Goal: Task Accomplishment & Management: Complete application form

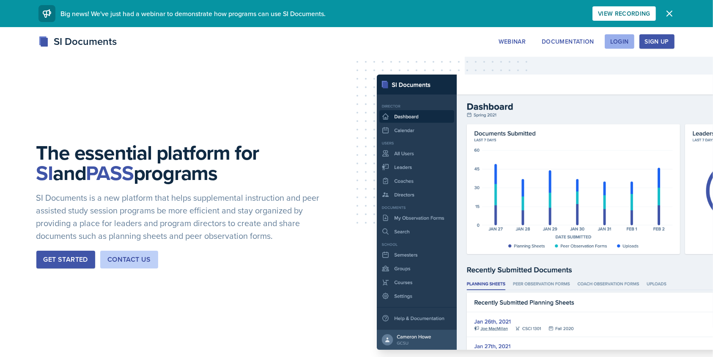
click at [616, 41] on div "Login" at bounding box center [619, 41] width 19 height 7
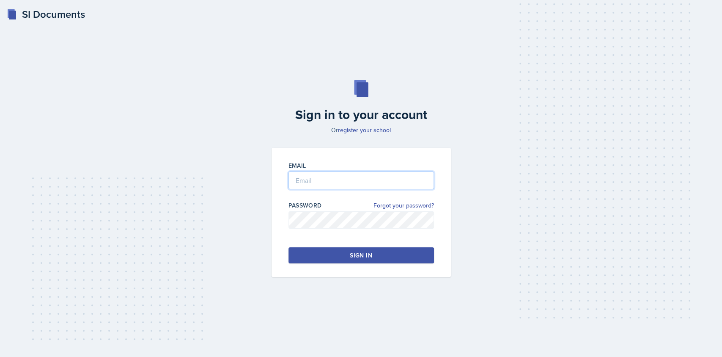
click at [353, 178] on input "email" at bounding box center [360, 180] width 145 height 18
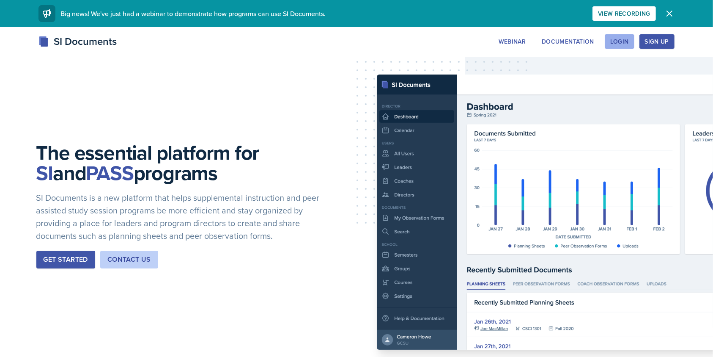
click at [616, 39] on div "Login" at bounding box center [619, 41] width 19 height 7
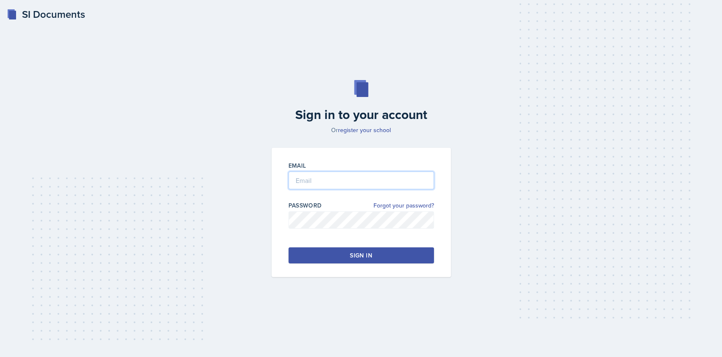
click at [373, 182] on input "email" at bounding box center [360, 180] width 145 height 18
type input "[EMAIL_ADDRESS][DOMAIN_NAME]"
click at [363, 253] on div "Sign in" at bounding box center [361, 255] width 22 height 8
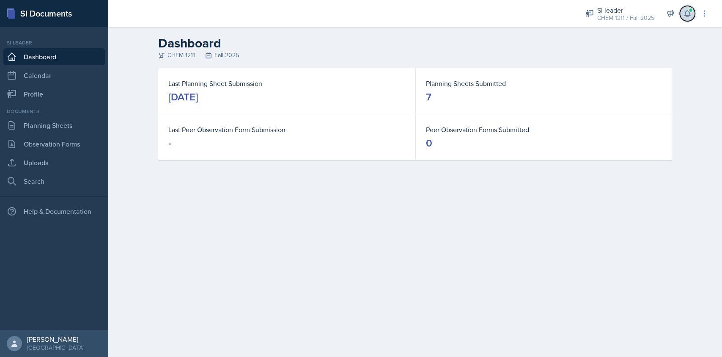
click at [688, 15] on icon at bounding box center [686, 14] width 5 height 6
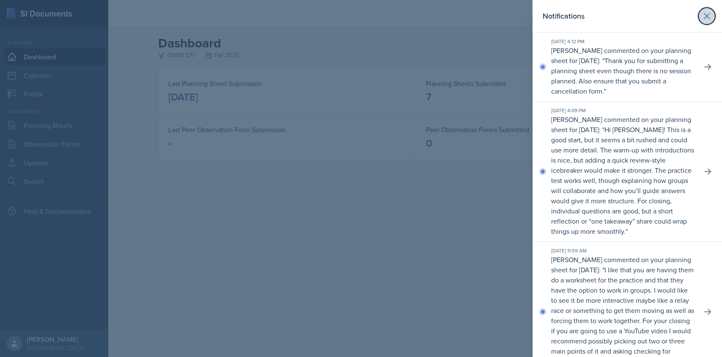
click at [702, 19] on icon at bounding box center [707, 16] width 10 height 10
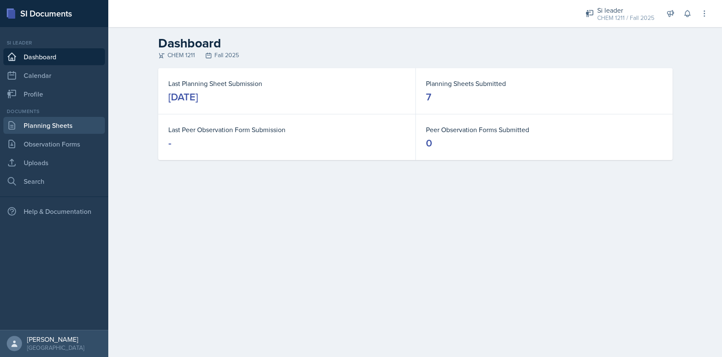
click at [51, 125] on link "Planning Sheets" at bounding box center [53, 125] width 101 height 17
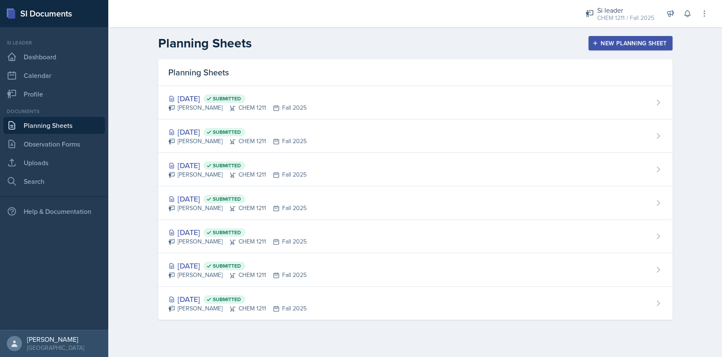
click at [619, 44] on div "New Planning Sheet" at bounding box center [630, 43] width 73 height 7
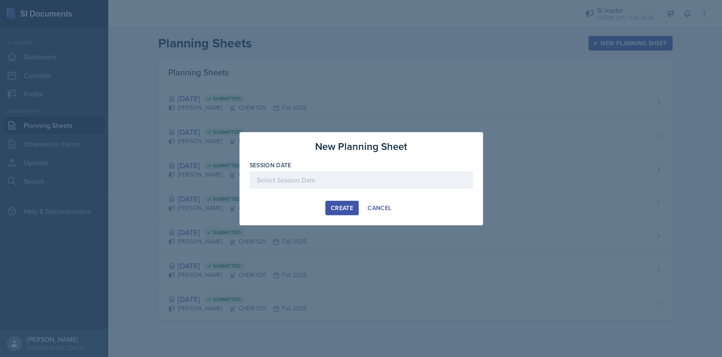
click at [324, 181] on div at bounding box center [361, 180] width 223 height 18
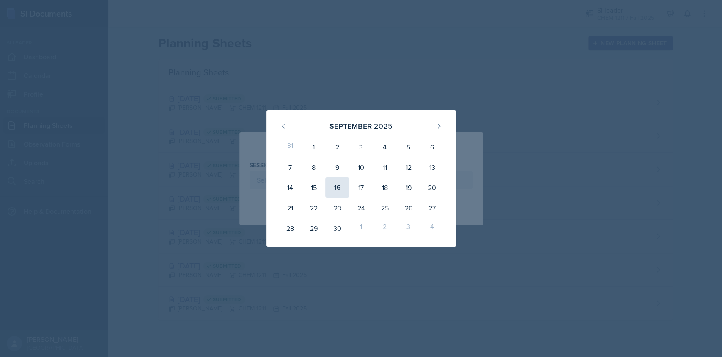
click at [334, 184] on div "16" at bounding box center [337, 187] width 24 height 20
type input "[DATE]"
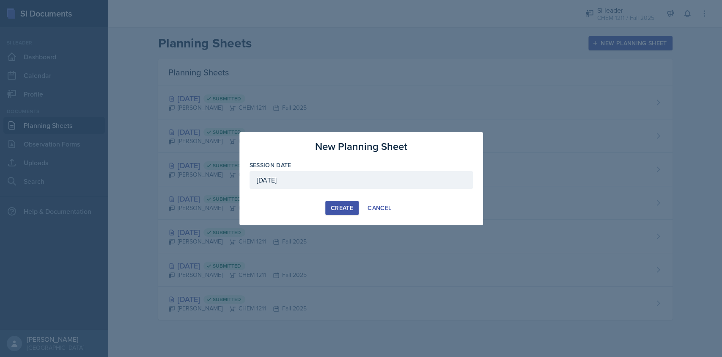
click at [344, 207] on div "Create" at bounding box center [342, 207] width 22 height 7
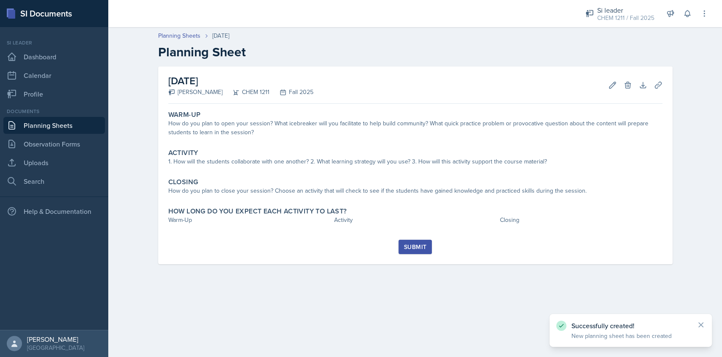
click at [88, 124] on link "Planning Sheets" at bounding box center [53, 125] width 101 height 17
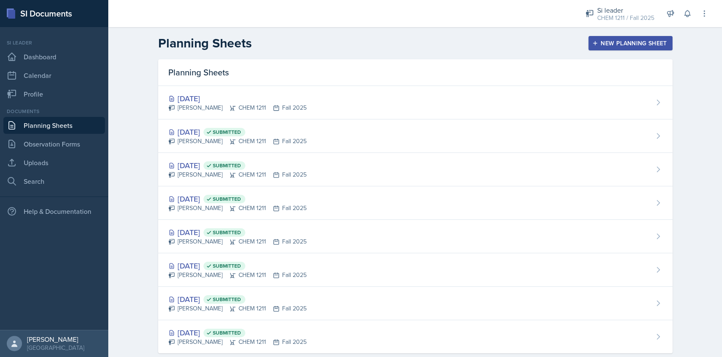
click at [649, 43] on div "New Planning Sheet" at bounding box center [630, 43] width 73 height 7
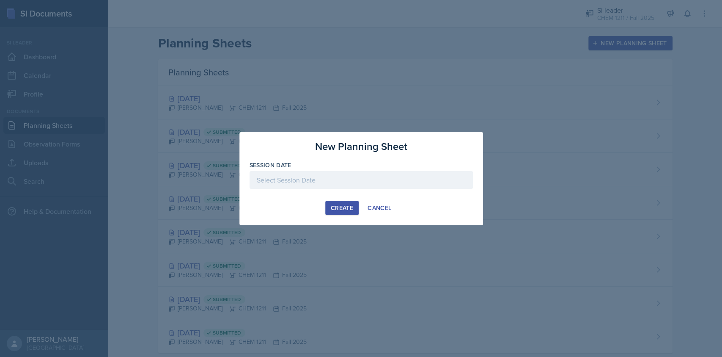
click at [394, 179] on div at bounding box center [361, 180] width 223 height 18
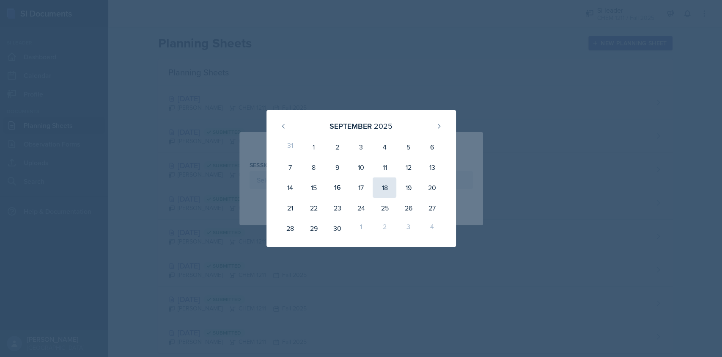
click at [388, 179] on div "18" at bounding box center [385, 187] width 24 height 20
type input "[DATE]"
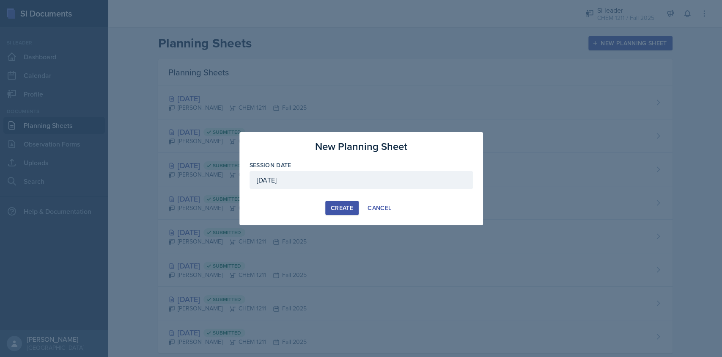
click at [335, 211] on button "Create" at bounding box center [341, 207] width 33 height 14
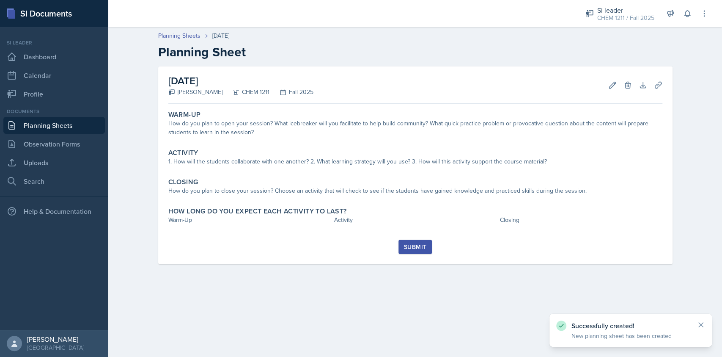
click at [78, 121] on link "Planning Sheets" at bounding box center [53, 125] width 101 height 17
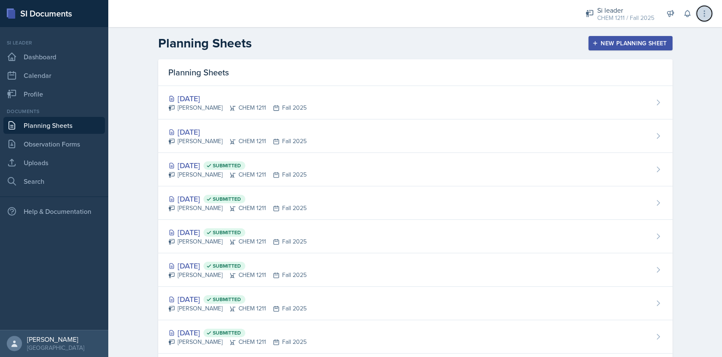
click at [709, 12] on button at bounding box center [704, 13] width 15 height 15
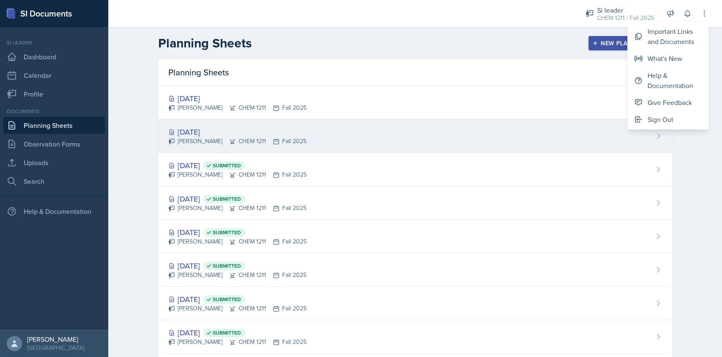
click at [259, 140] on div "[PERSON_NAME] CHEM 1211 Fall 2025" at bounding box center [237, 141] width 138 height 9
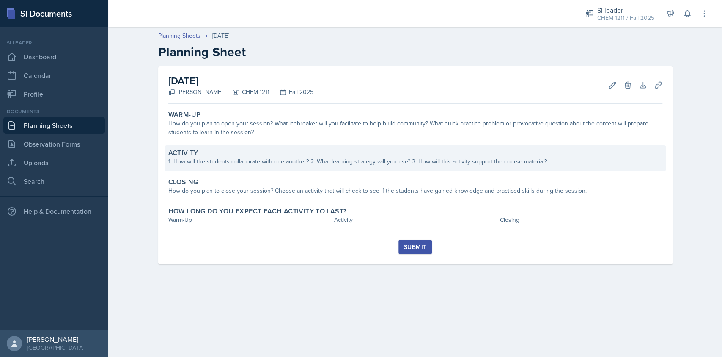
click at [274, 156] on div "Activity" at bounding box center [415, 152] width 494 height 8
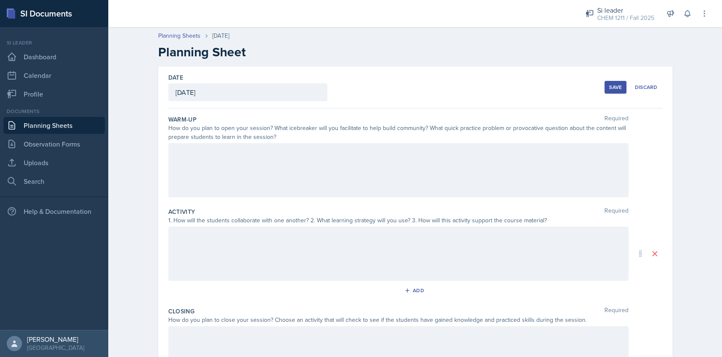
click at [255, 158] on div at bounding box center [398, 170] width 460 height 54
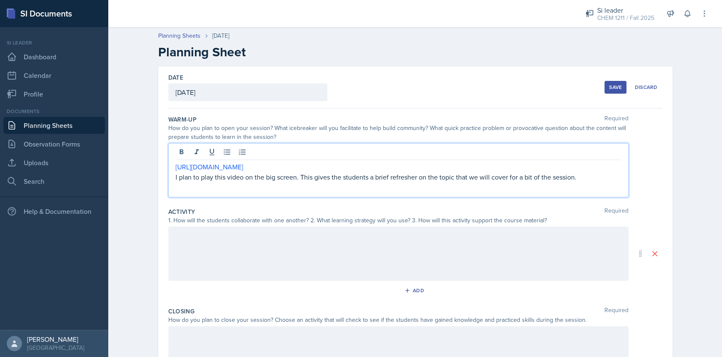
click at [278, 260] on div at bounding box center [398, 253] width 460 height 54
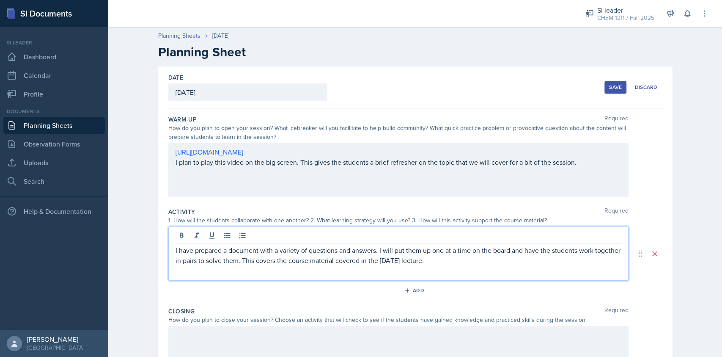
click at [417, 262] on p "I have prepared a document with a variety of questions and answers. I will put …" at bounding box center [399, 255] width 446 height 20
click at [498, 252] on p "I have prepared a document with a variety of questions and answers. I will put …" at bounding box center [399, 255] width 446 height 20
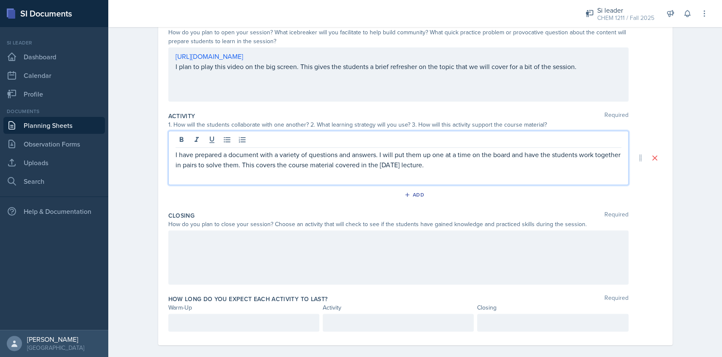
click at [280, 262] on div at bounding box center [398, 257] width 460 height 54
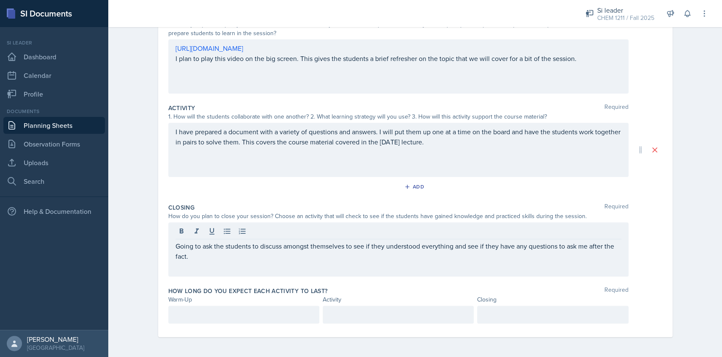
click at [255, 307] on div at bounding box center [243, 314] width 151 height 18
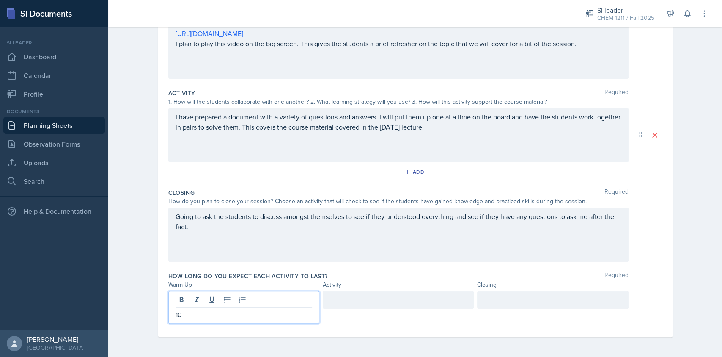
click at [332, 299] on div at bounding box center [398, 300] width 151 height 18
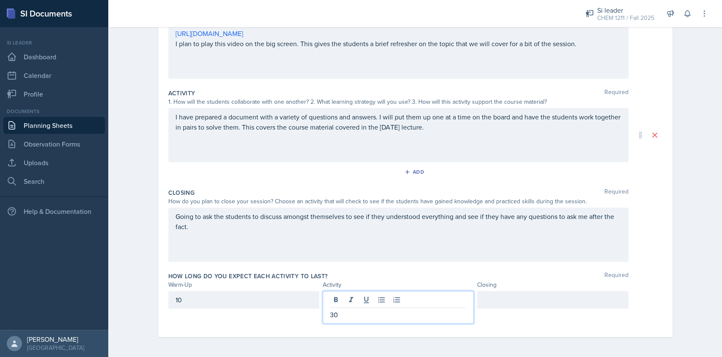
click at [484, 306] on div at bounding box center [552, 300] width 151 height 18
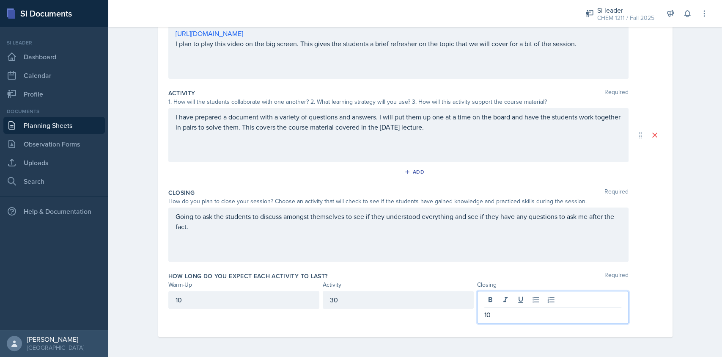
click at [529, 270] on div "How long do you expect each activity to last? Required Warm-Up Activity Closing…" at bounding box center [415, 299] width 494 height 62
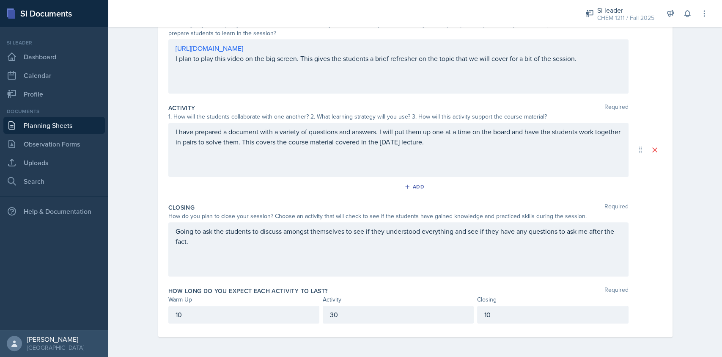
scroll to position [0, 0]
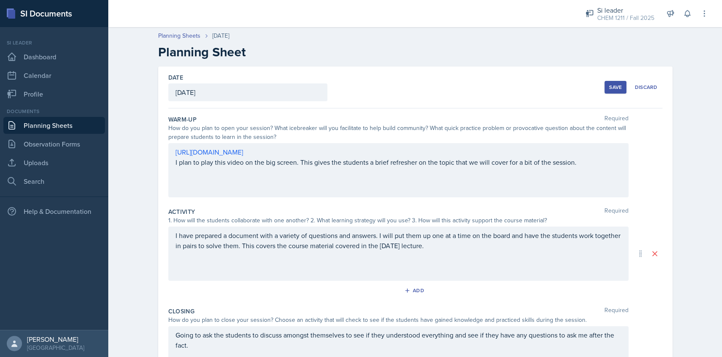
click at [604, 89] on button "Save" at bounding box center [615, 87] width 22 height 13
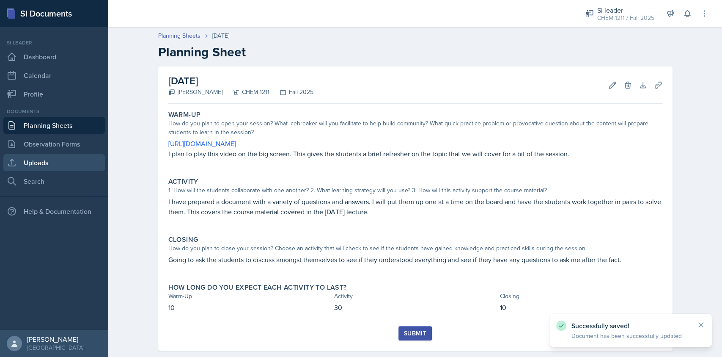
click at [43, 168] on link "Uploads" at bounding box center [53, 162] width 101 height 17
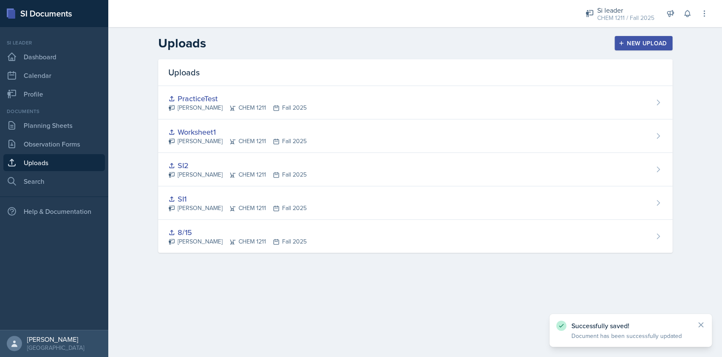
click at [628, 41] on div "New Upload" at bounding box center [643, 43] width 47 height 7
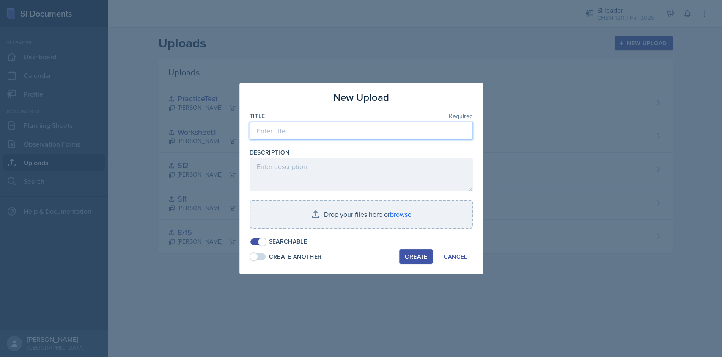
click at [330, 125] on input at bounding box center [361, 131] width 223 height 18
type input "9/16"
click at [420, 255] on div "Create" at bounding box center [416, 256] width 22 height 7
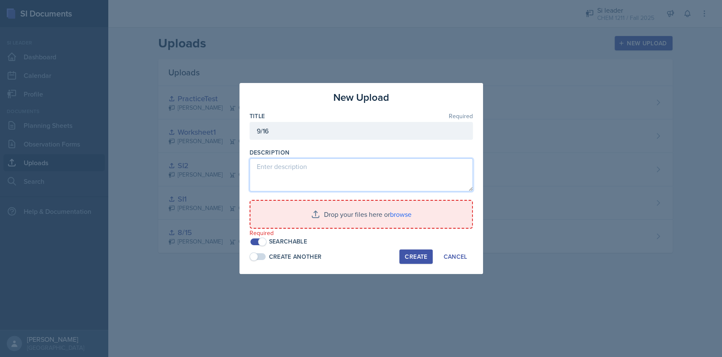
click at [365, 178] on textarea at bounding box center [361, 174] width 223 height 33
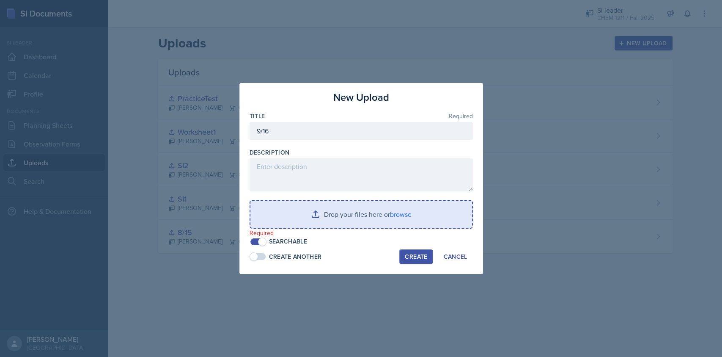
click at [400, 216] on input "file" at bounding box center [361, 213] width 222 height 27
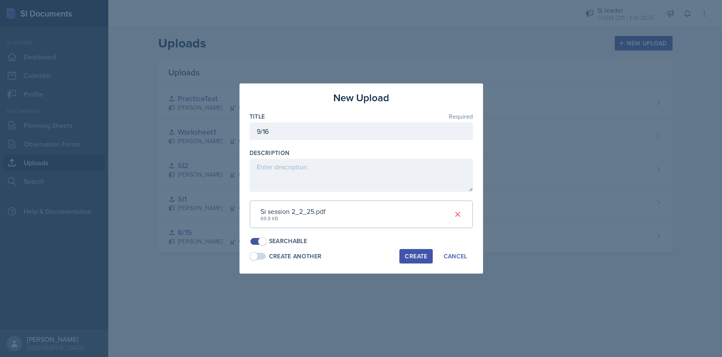
click at [405, 255] on div "Create" at bounding box center [416, 255] width 22 height 7
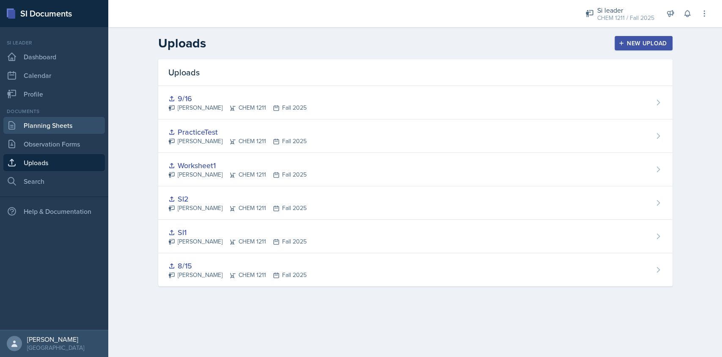
click at [63, 128] on link "Planning Sheets" at bounding box center [53, 125] width 101 height 17
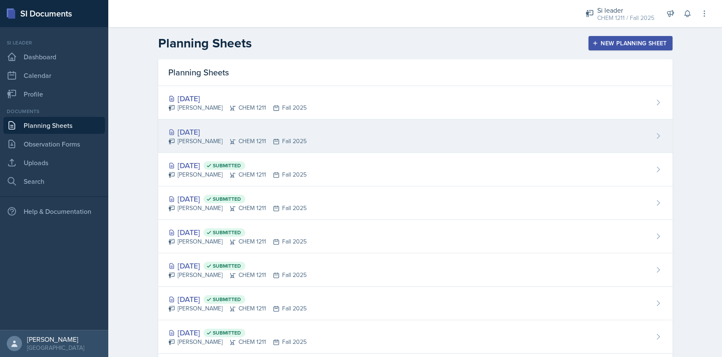
click at [250, 130] on div "[DATE]" at bounding box center [237, 131] width 138 height 11
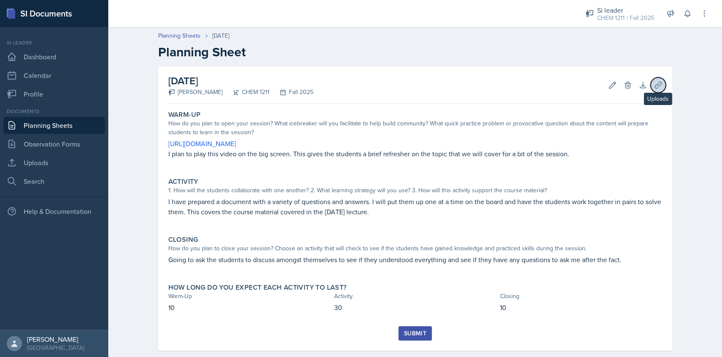
click at [655, 83] on icon at bounding box center [658, 85] width 8 height 8
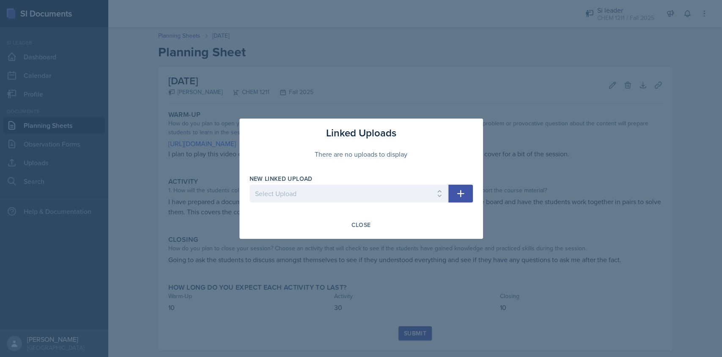
click at [370, 183] on div "New Linked Upload Select Upload SI2 8/15 SI1 Worksheet1 PracticeTest 9/16" at bounding box center [349, 192] width 199 height 36
click at [378, 192] on select "Select Upload SI2 8/15 SI1 Worksheet1 PracticeTest 9/16" at bounding box center [349, 193] width 199 height 18
select select "b698e15a-e7f3-4203-b629-b4610e69258d"
click at [250, 184] on select "Select Upload SI2 8/15 SI1 Worksheet1 PracticeTest 9/16" at bounding box center [349, 193] width 199 height 18
click at [455, 193] on icon "button" at bounding box center [460, 193] width 10 height 10
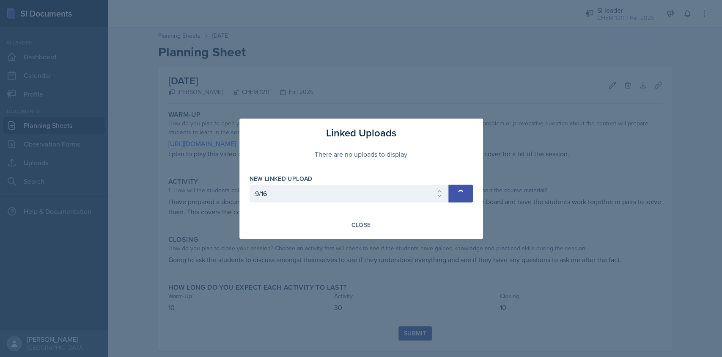
select select
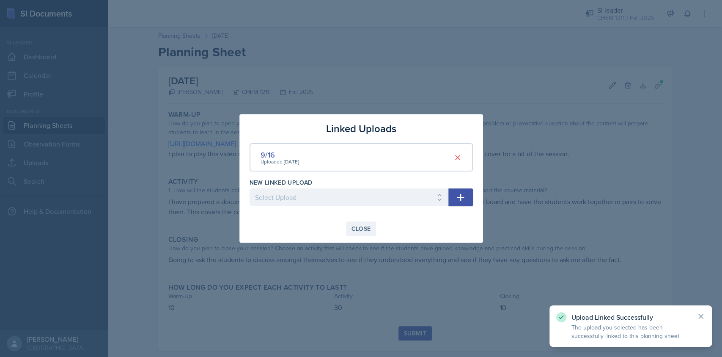
click at [354, 230] on div "Close" at bounding box center [360, 228] width 19 height 7
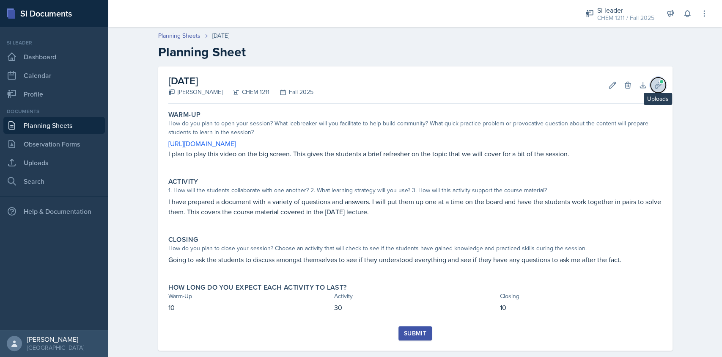
click at [655, 82] on icon at bounding box center [658, 85] width 6 height 6
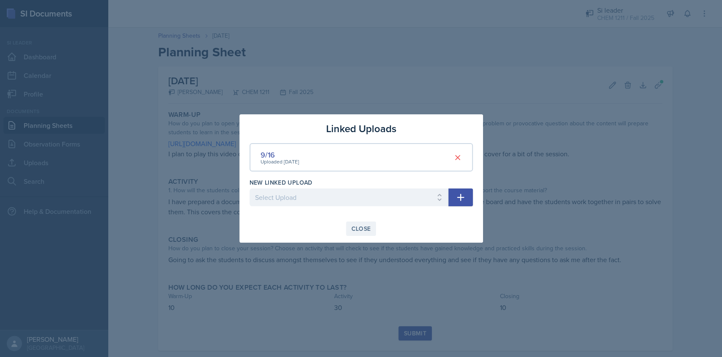
click at [367, 226] on div "Close" at bounding box center [360, 228] width 19 height 7
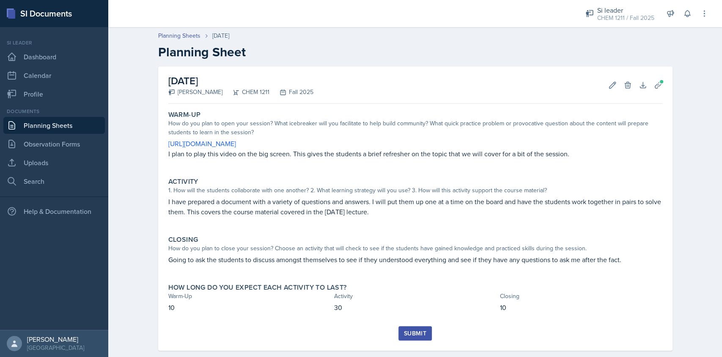
click at [408, 332] on div "Submit" at bounding box center [415, 332] width 22 height 7
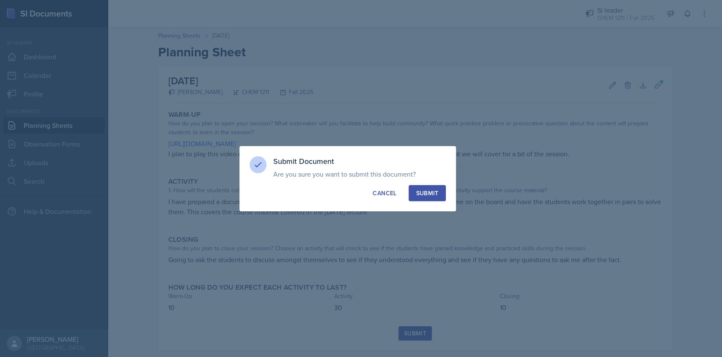
click at [421, 195] on div "Submit" at bounding box center [427, 193] width 22 height 8
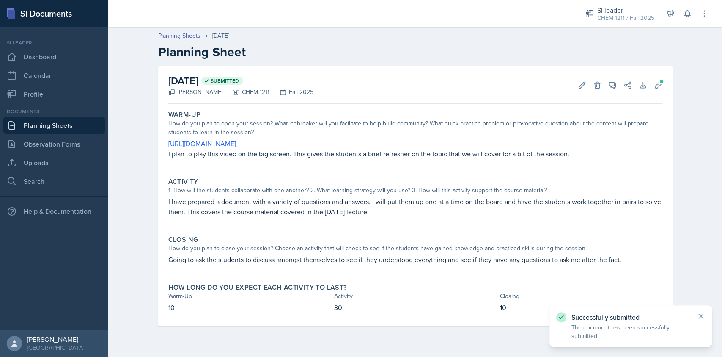
click at [60, 123] on link "Planning Sheets" at bounding box center [53, 125] width 101 height 17
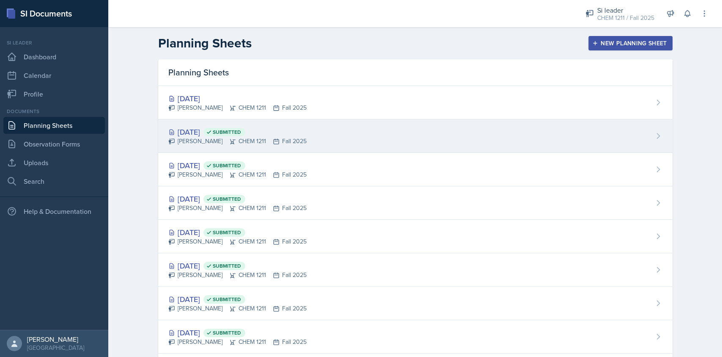
click at [278, 134] on div "[DATE] Submitted" at bounding box center [237, 131] width 138 height 11
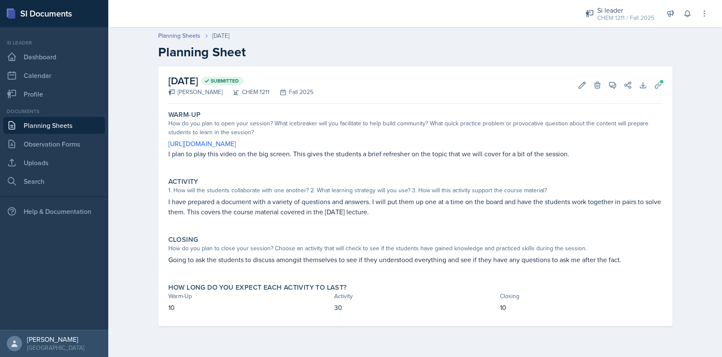
click at [75, 120] on link "Planning Sheets" at bounding box center [53, 125] width 101 height 17
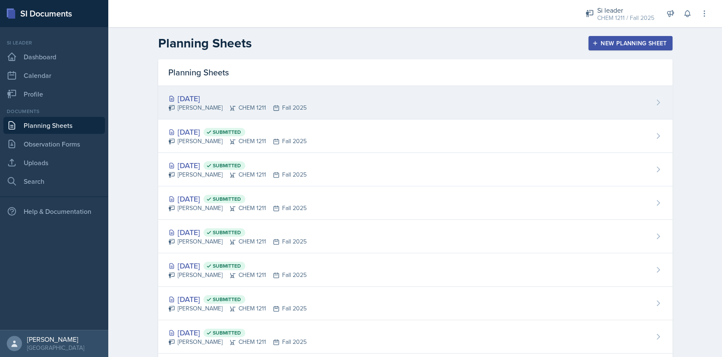
click at [309, 90] on div "[DATE] [PERSON_NAME] CHEM 1211 Fall 2025" at bounding box center [415, 102] width 514 height 33
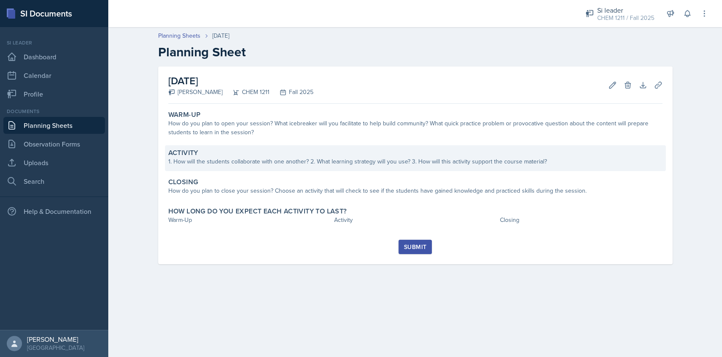
click at [251, 150] on div "Activity" at bounding box center [415, 152] width 494 height 8
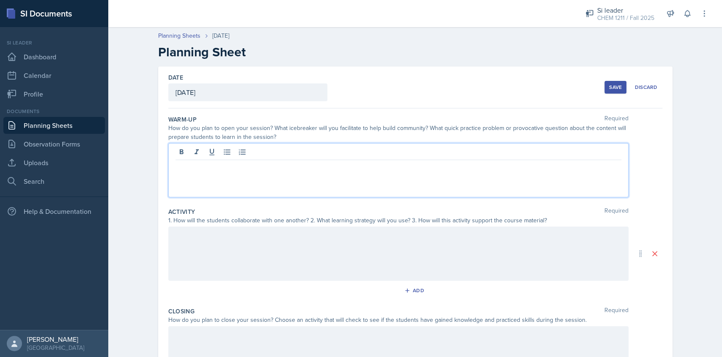
click at [251, 150] on div at bounding box center [398, 170] width 460 height 54
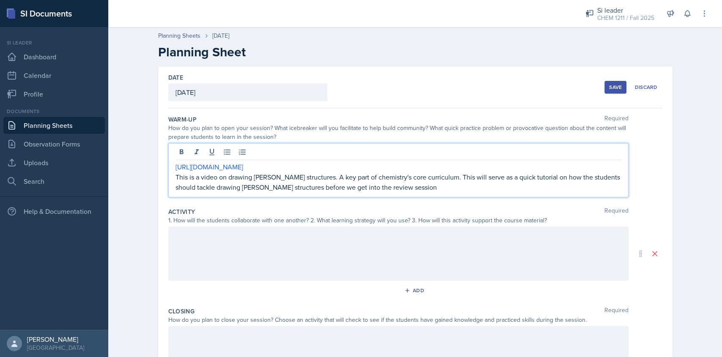
click at [263, 250] on div at bounding box center [398, 253] width 460 height 54
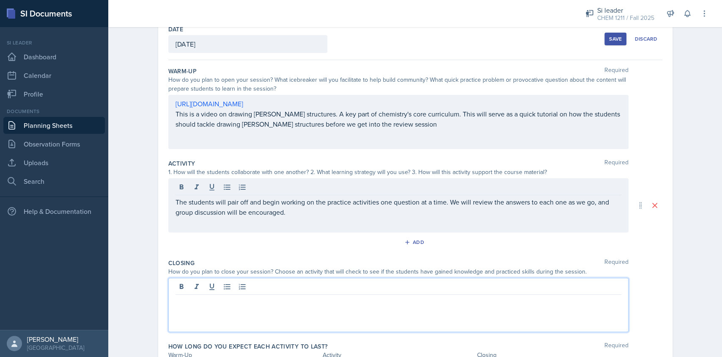
click at [296, 296] on p at bounding box center [399, 301] width 446 height 10
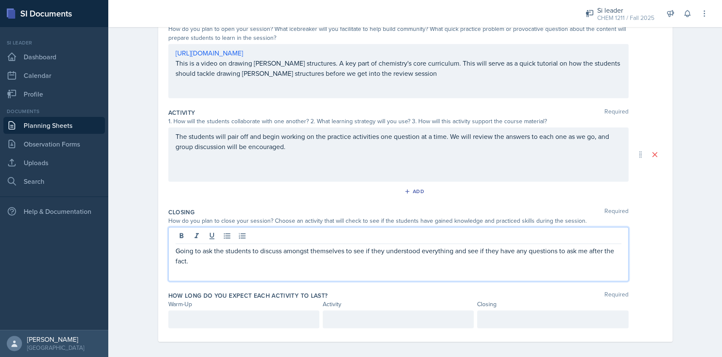
click at [237, 317] on p at bounding box center [244, 319] width 137 height 10
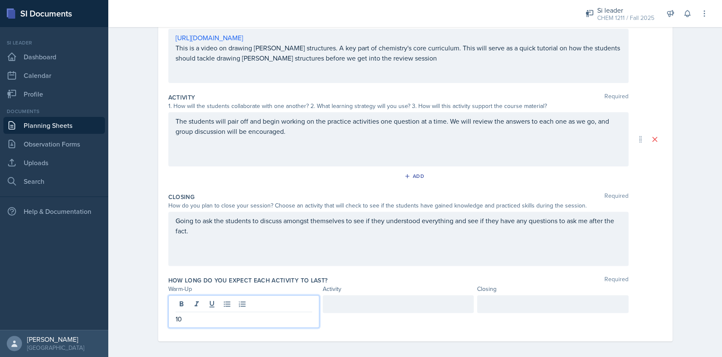
click at [343, 309] on div at bounding box center [398, 304] width 151 height 18
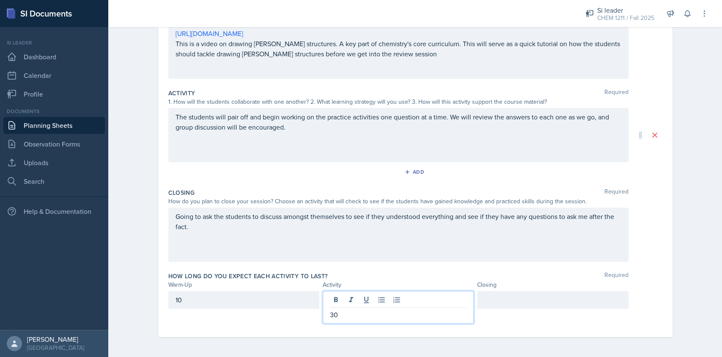
click at [518, 304] on div at bounding box center [552, 300] width 151 height 18
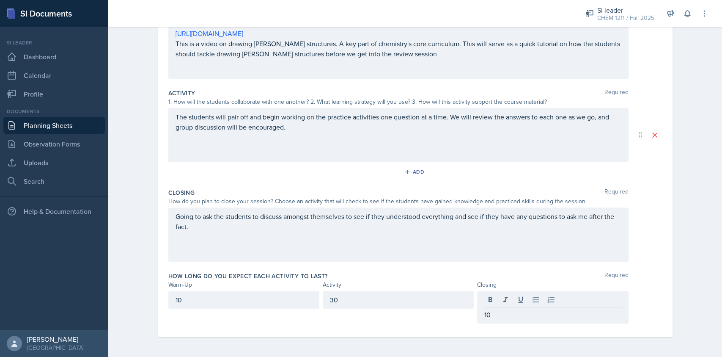
click at [549, 277] on div "How long do you expect each activity to last? Required" at bounding box center [415, 275] width 494 height 8
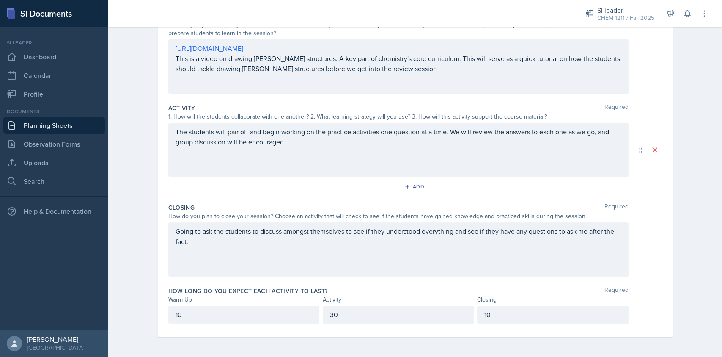
click at [536, 215] on div "How do you plan to close your session? Choose an activity that will check to se…" at bounding box center [398, 215] width 460 height 9
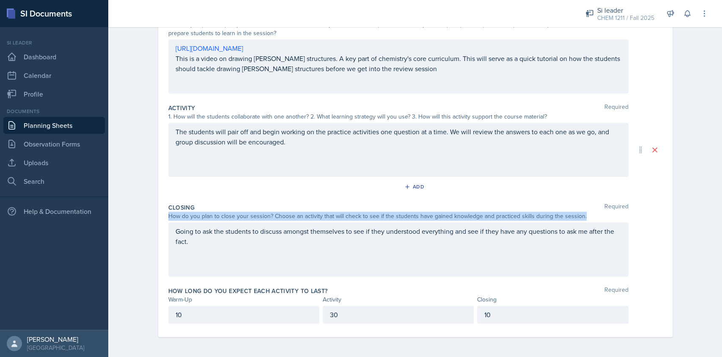
click at [536, 215] on div "How do you plan to close your session? Choose an activity that will check to se…" at bounding box center [398, 215] width 460 height 9
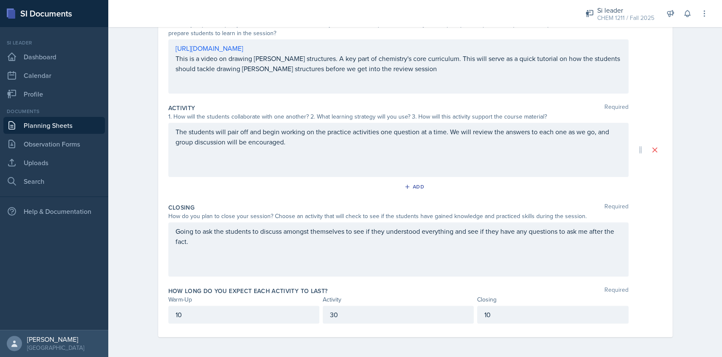
drag, startPoint x: 536, startPoint y: 215, endPoint x: 562, endPoint y: 207, distance: 26.6
click at [562, 207] on div "Closing Required" at bounding box center [415, 207] width 494 height 8
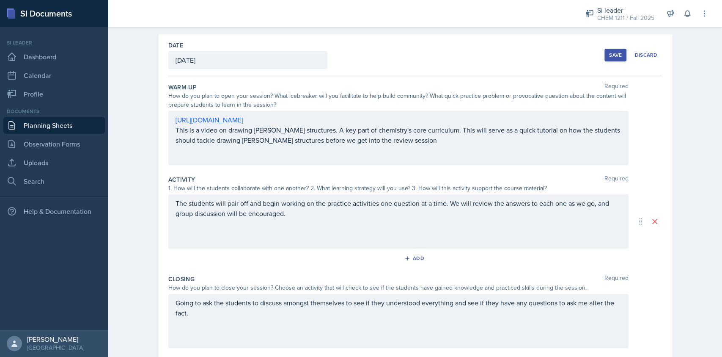
scroll to position [20, 0]
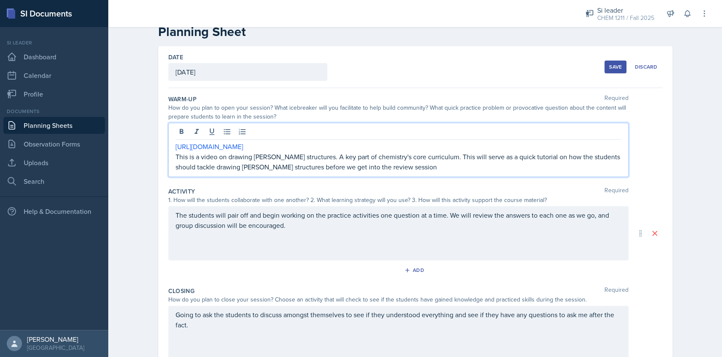
click at [384, 151] on p "This is a video on drawing [PERSON_NAME] structures. A key part of chemistry's …" at bounding box center [399, 161] width 446 height 20
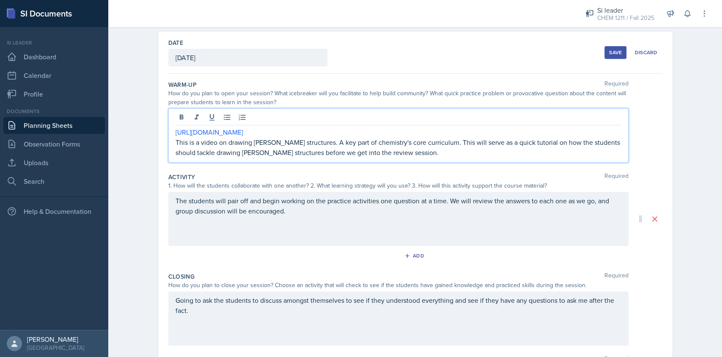
click at [359, 216] on div "The students will pair off and begin working on the practice activities one que…" at bounding box center [399, 210] width 446 height 30
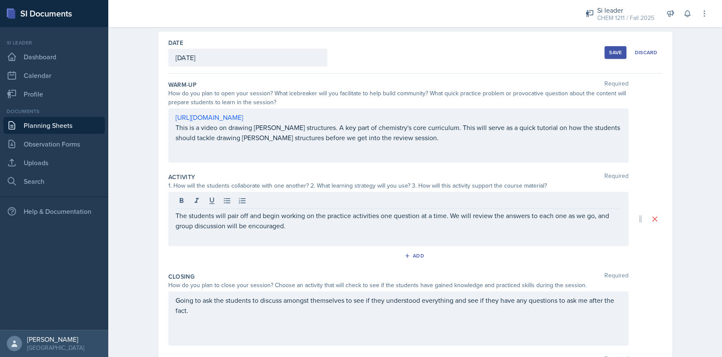
click at [609, 53] on div "Save" at bounding box center [615, 52] width 13 height 7
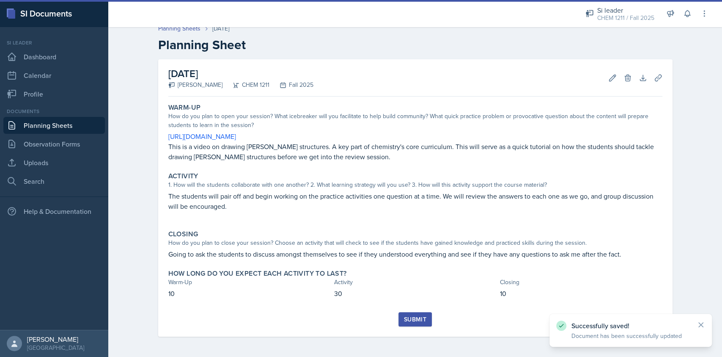
scroll to position [7, 0]
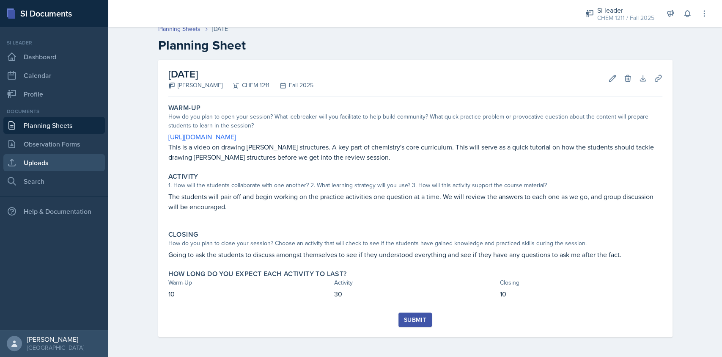
click at [39, 164] on link "Uploads" at bounding box center [53, 162] width 101 height 17
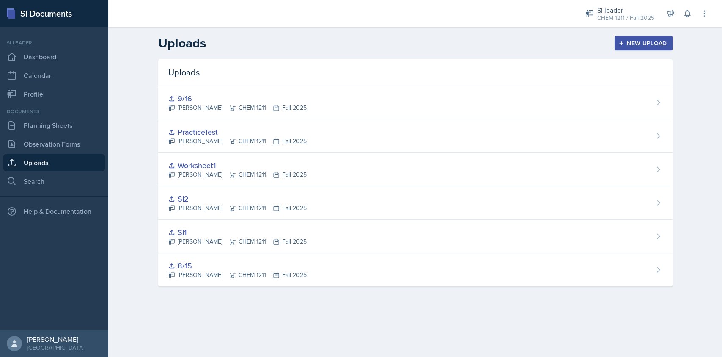
click at [633, 44] on div "New Upload" at bounding box center [643, 43] width 47 height 7
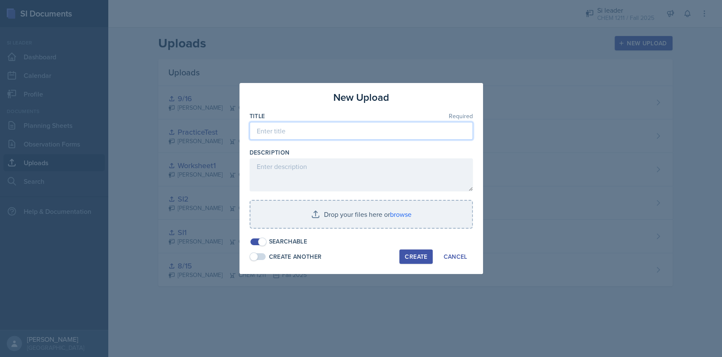
click at [339, 137] on input at bounding box center [361, 131] width 223 height 18
type input "9/18"
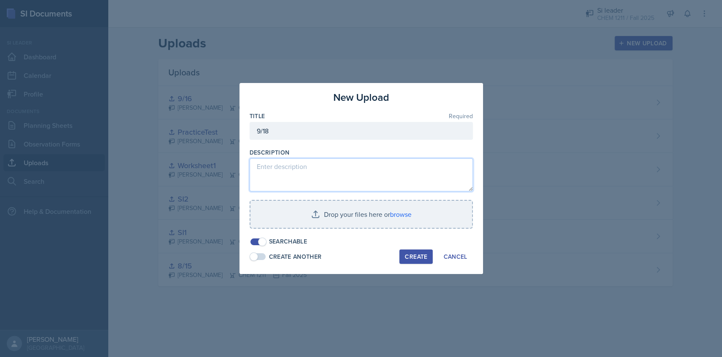
click at [357, 180] on textarea at bounding box center [361, 174] width 223 height 33
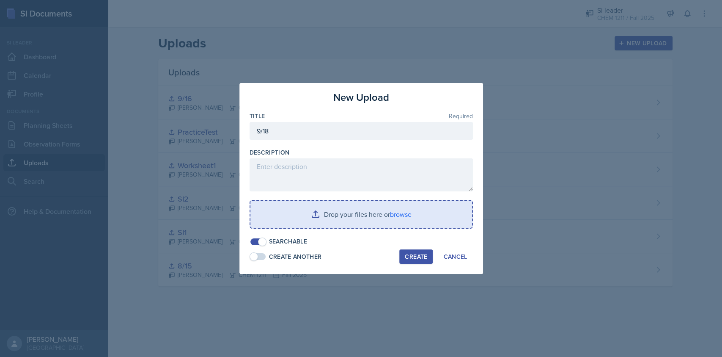
click at [398, 219] on input "file" at bounding box center [361, 213] width 222 height 27
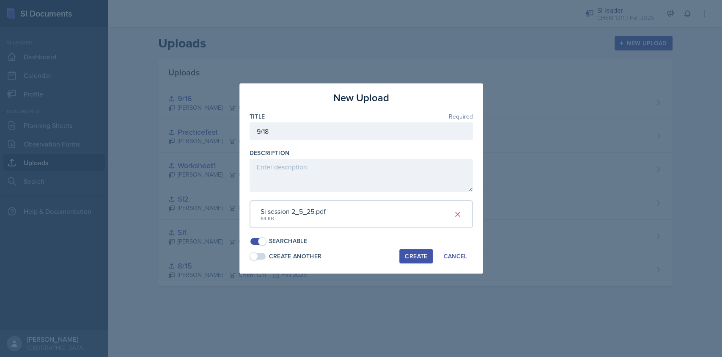
click at [413, 259] on div "Create" at bounding box center [416, 255] width 22 height 7
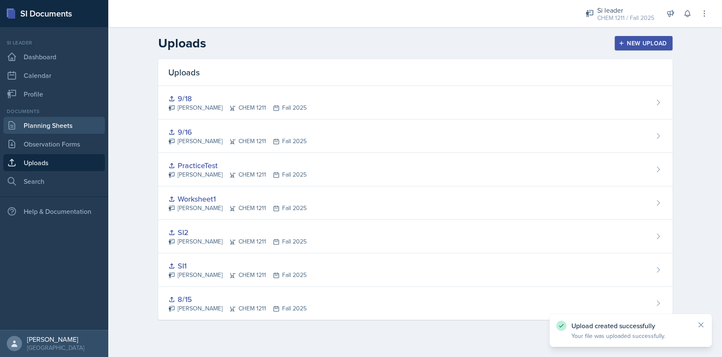
click at [56, 118] on link "Planning Sheets" at bounding box center [53, 125] width 101 height 17
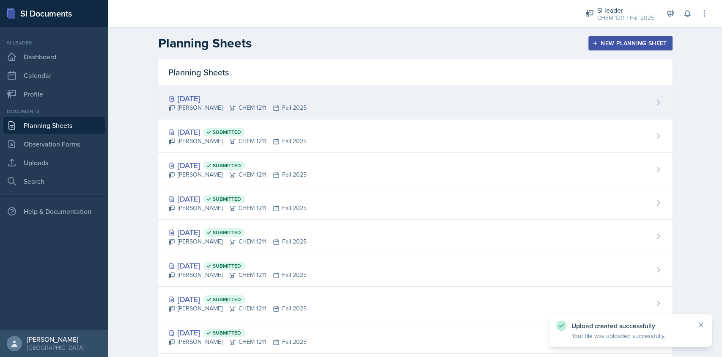
click at [286, 104] on div "[PERSON_NAME] CHEM 1211 Fall 2025" at bounding box center [237, 107] width 138 height 9
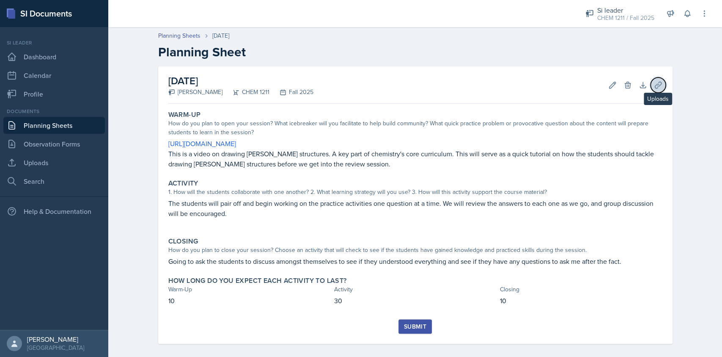
click at [654, 84] on icon at bounding box center [658, 85] width 8 height 8
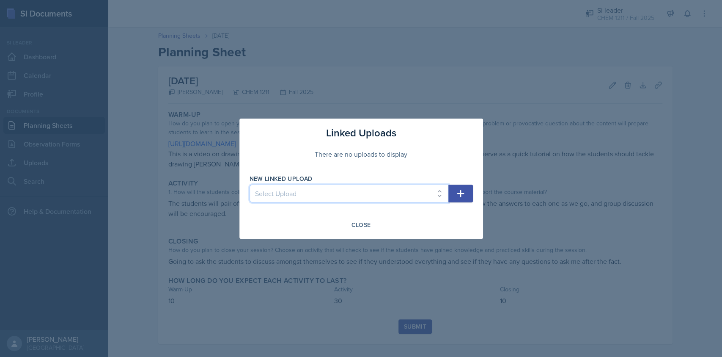
click at [348, 198] on select "Select Upload SI2 8/15 SI1 Worksheet1 PracticeTest 9/16 9/18" at bounding box center [349, 193] width 199 height 18
select select "4cf4b1f1-985f-418d-b526-725a9c0fd11a"
click at [250, 184] on select "Select Upload SI2 8/15 SI1 Worksheet1 PracticeTest 9/16 9/18" at bounding box center [349, 193] width 199 height 18
click at [457, 189] on icon "button" at bounding box center [460, 193] width 10 height 10
select select
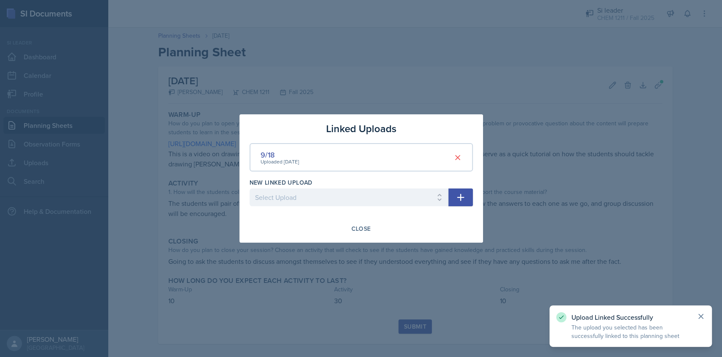
click at [699, 315] on icon at bounding box center [701, 316] width 8 height 8
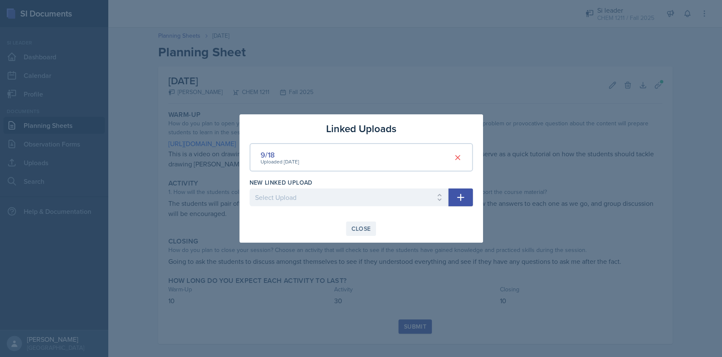
click at [349, 230] on button "Close" at bounding box center [361, 228] width 30 height 14
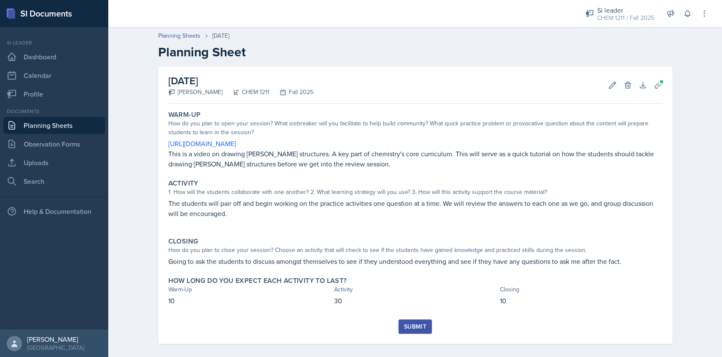
click at [414, 326] on div "Submit" at bounding box center [415, 326] width 22 height 7
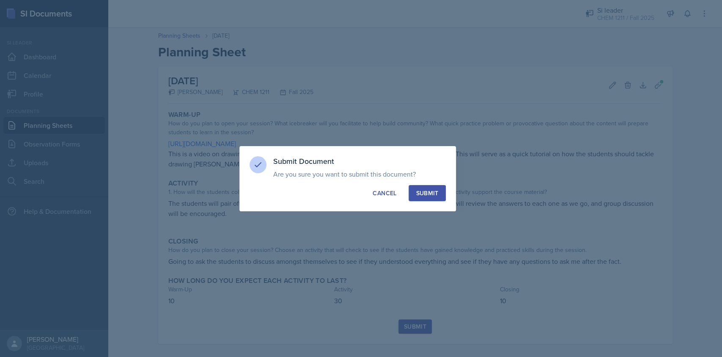
click at [435, 193] on div "Submit" at bounding box center [427, 193] width 22 height 8
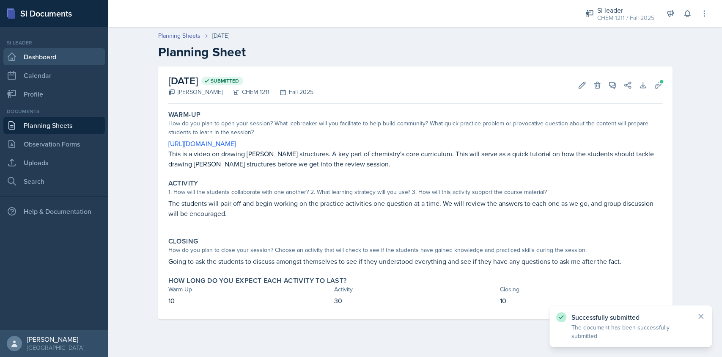
click at [77, 58] on link "Dashboard" at bounding box center [53, 56] width 101 height 17
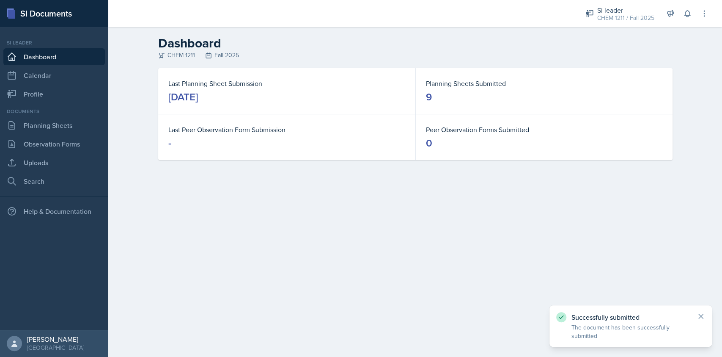
click at [66, 58] on link "Dashboard" at bounding box center [53, 56] width 101 height 17
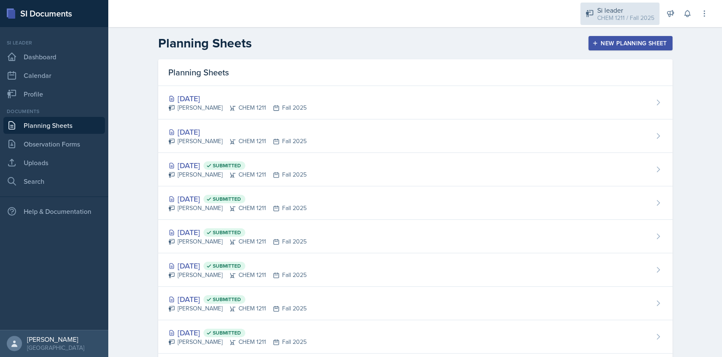
click at [615, 18] on div "CHEM 1211 / Fall 2025" at bounding box center [625, 18] width 57 height 9
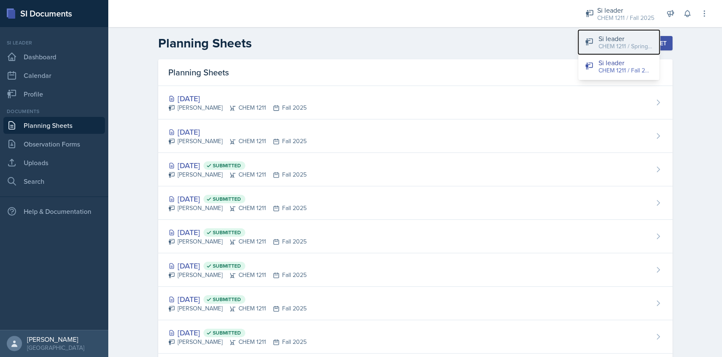
click at [629, 48] on div "CHEM 1211 / Spring 2025" at bounding box center [625, 46] width 54 height 9
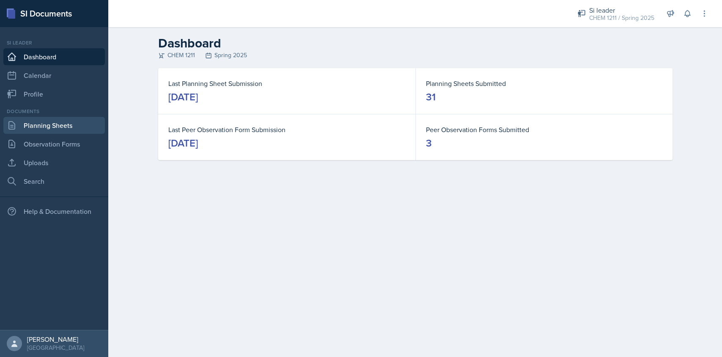
click at [54, 130] on link "Planning Sheets" at bounding box center [53, 125] width 101 height 17
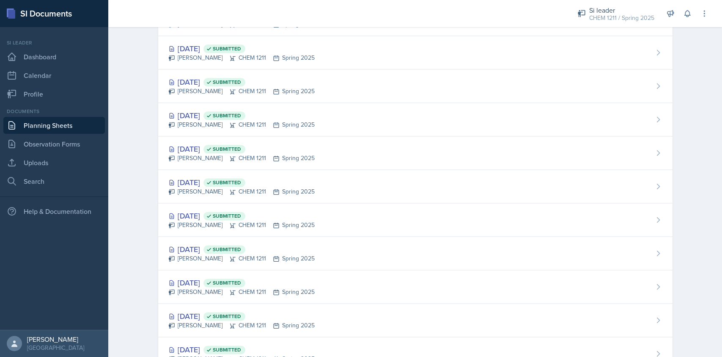
scroll to position [640, 0]
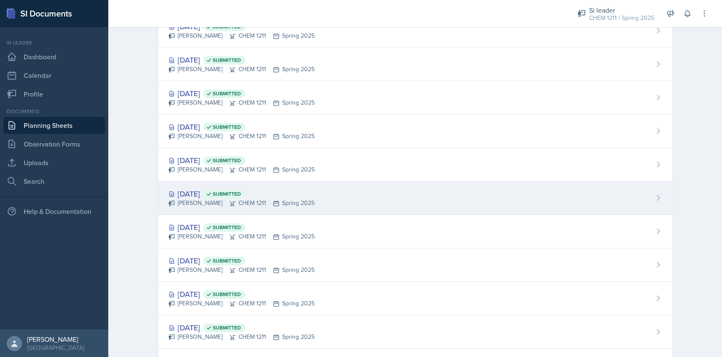
click at [320, 193] on div "Feb 5th, 2025 Submitted Derek Zochowski CHEM 1211 Spring 2025" at bounding box center [415, 197] width 514 height 33
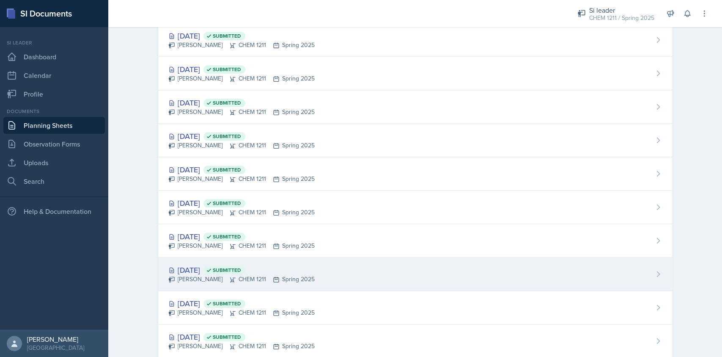
scroll to position [631, 0]
click at [349, 275] on div "Jan 29th, 2025 Submitted Derek Zochowski CHEM 1211 Spring 2025" at bounding box center [415, 273] width 514 height 33
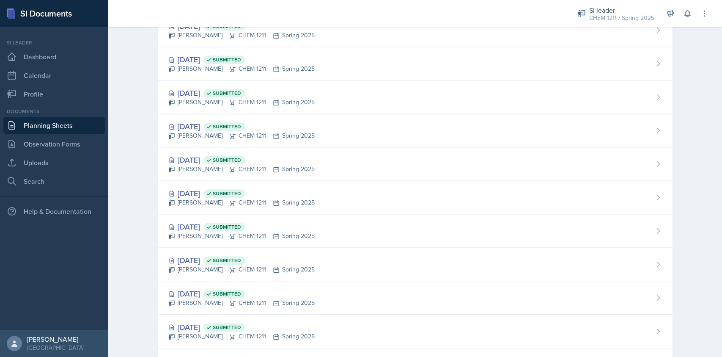
scroll to position [645, 0]
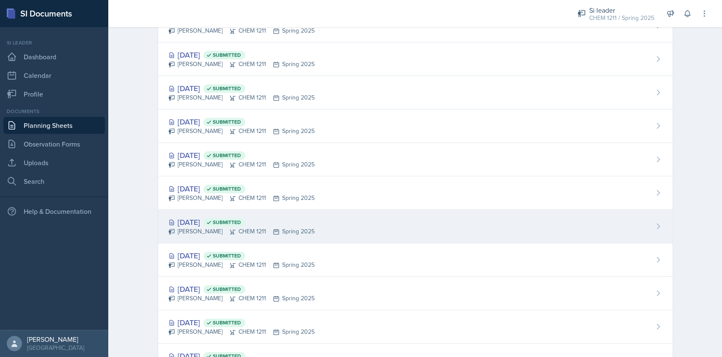
click at [313, 232] on div "Feb 3rd, 2025 Submitted Derek Zochowski CHEM 1211 Spring 2025" at bounding box center [415, 225] width 514 height 33
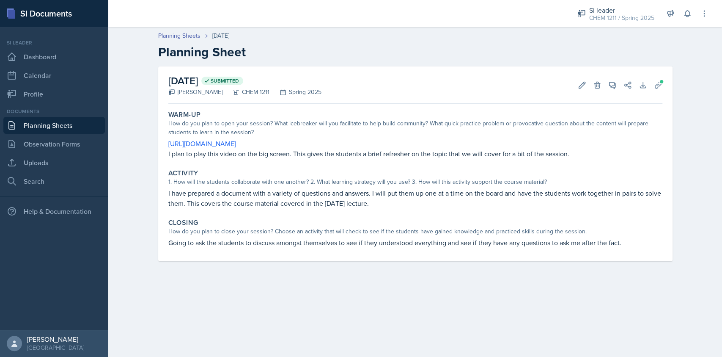
drag, startPoint x: 323, startPoint y: 145, endPoint x: 258, endPoint y: 176, distance: 71.9
click at [258, 176] on div "Activity" at bounding box center [415, 173] width 494 height 8
click at [655, 85] on icon at bounding box center [658, 85] width 6 height 6
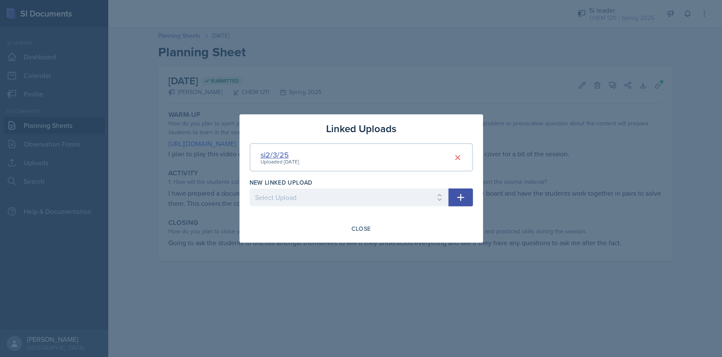
click at [275, 149] on div "si2/3/25" at bounding box center [280, 154] width 38 height 11
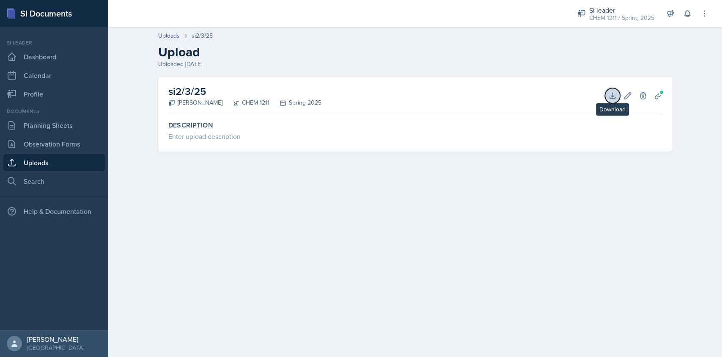
click at [606, 94] on button "Download" at bounding box center [612, 95] width 15 height 15
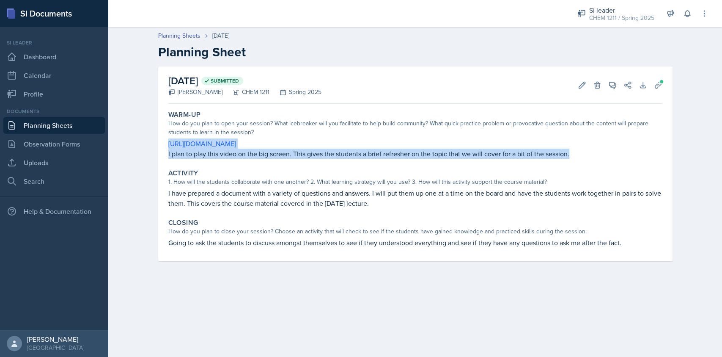
drag, startPoint x: 166, startPoint y: 140, endPoint x: 595, endPoint y: 153, distance: 429.8
click at [595, 153] on div "Warm-Up How do you plan to open your session? What icebreaker will you facilita…" at bounding box center [415, 134] width 501 height 55
copy div "[URL][DOMAIN_NAME] I plan to play this video on the big screen. This gives the …"
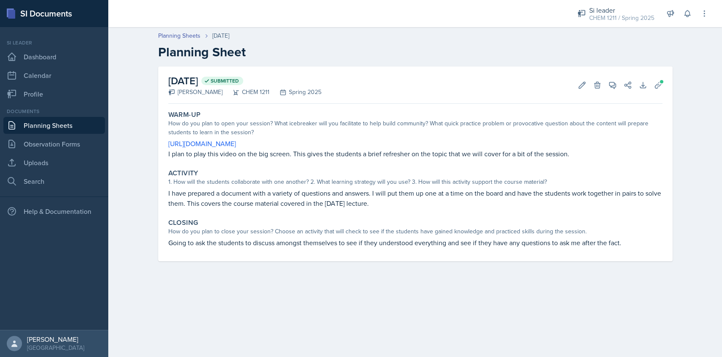
click at [246, 196] on p "I have prepared a document with a variety of questions and answers. I will put …" at bounding box center [415, 198] width 494 height 20
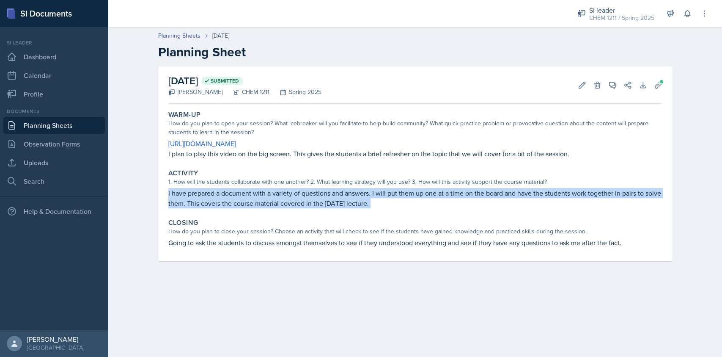
click at [246, 196] on p "I have prepared a document with a variety of questions and answers. I will put …" at bounding box center [415, 198] width 494 height 20
copy div "I have prepared a document with a variety of questions and answers. I will put …"
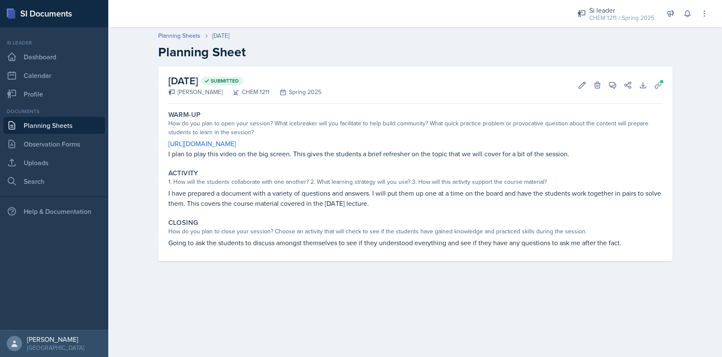
click at [262, 242] on p "Going to ask the students to discuss amongst themselves to see if they understo…" at bounding box center [415, 242] width 494 height 10
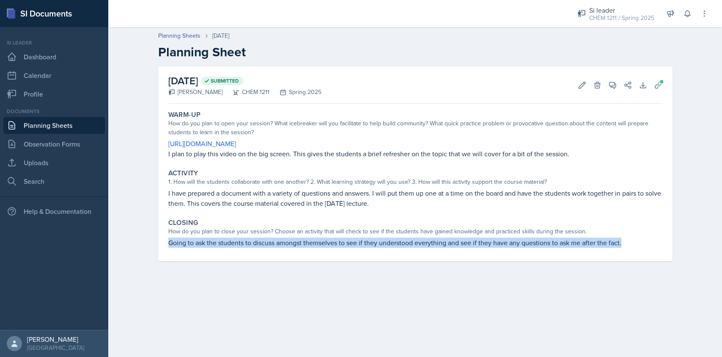
click at [262, 242] on p "Going to ask the students to discuss amongst themselves to see if they understo…" at bounding box center [415, 242] width 494 height 10
copy div "Going to ask the students to discuss amongst themselves to see if they understo…"
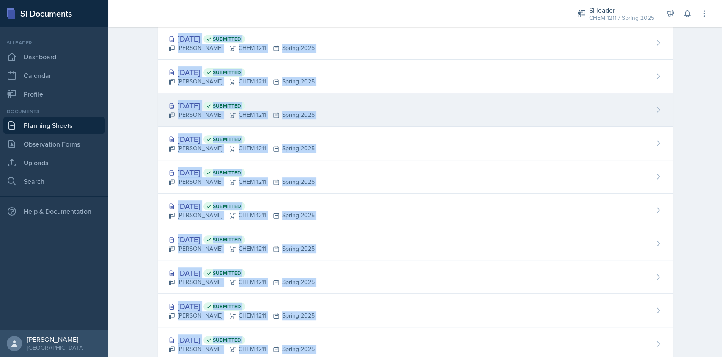
scroll to position [446, 0]
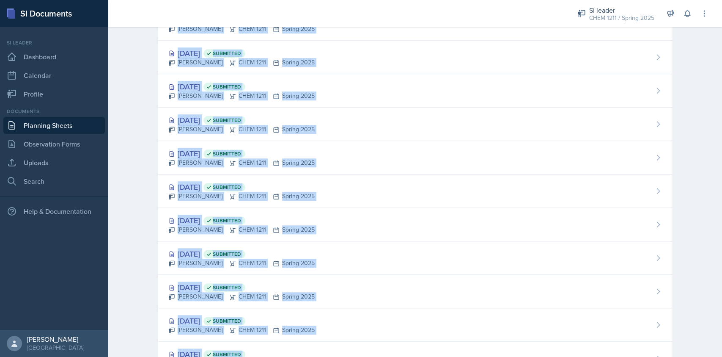
click at [127, 272] on div "Planning Sheets New Planning Sheet Planning Sheets Apr 22nd, 2025 Submitted Der…" at bounding box center [415, 138] width 614 height 1114
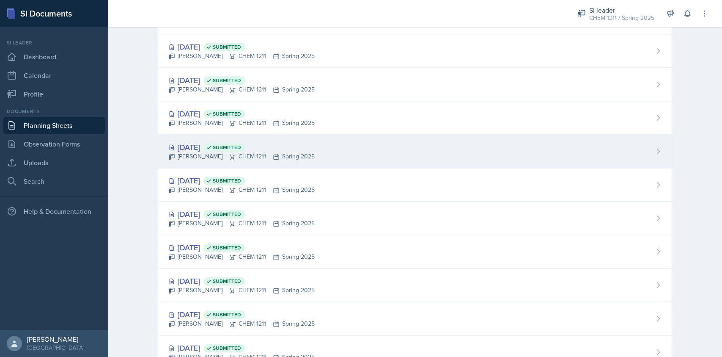
scroll to position [675, 0]
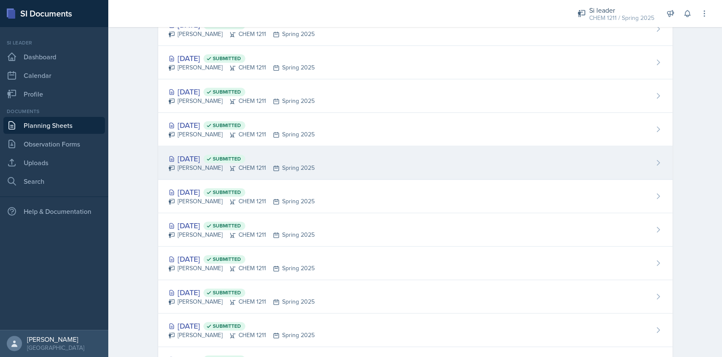
drag, startPoint x: 329, startPoint y: 156, endPoint x: 318, endPoint y: 156, distance: 11.4
click at [318, 156] on div "Feb 5th, 2025 Submitted Derek Zochowski CHEM 1211 Spring 2025" at bounding box center [415, 162] width 514 height 33
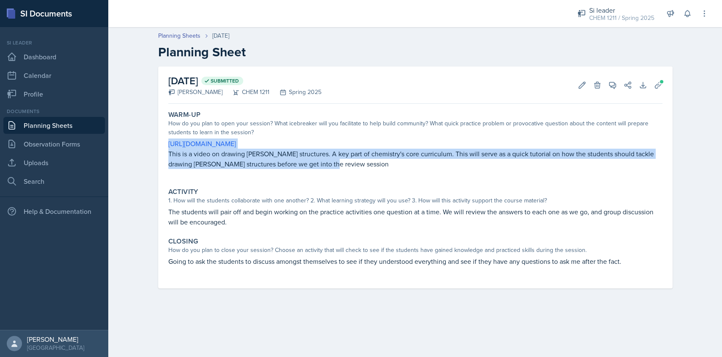
drag, startPoint x: 317, startPoint y: 164, endPoint x: 165, endPoint y: 147, distance: 152.8
click at [165, 147] on div "Warm-Up How do you plan to open your session? What icebreaker will you facilita…" at bounding box center [415, 144] width 501 height 74
copy div "[URL][DOMAIN_NAME] This is a video on drawing [PERSON_NAME] structures. A key p…"
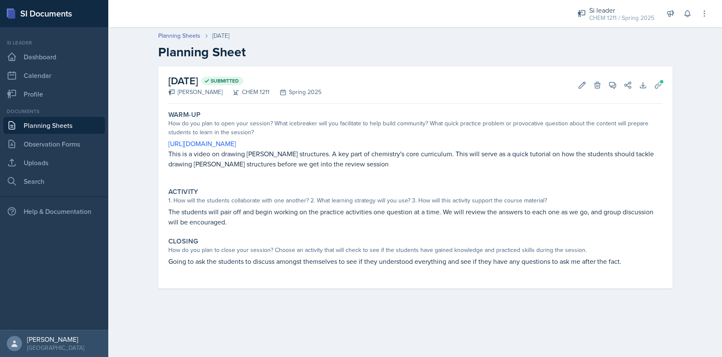
click at [392, 201] on div "1. How will the students collaborate with one another? 2. What learning strateg…" at bounding box center [415, 200] width 494 height 9
click at [279, 214] on p "The students will pair off and begin working on the practice activities one que…" at bounding box center [415, 216] width 494 height 20
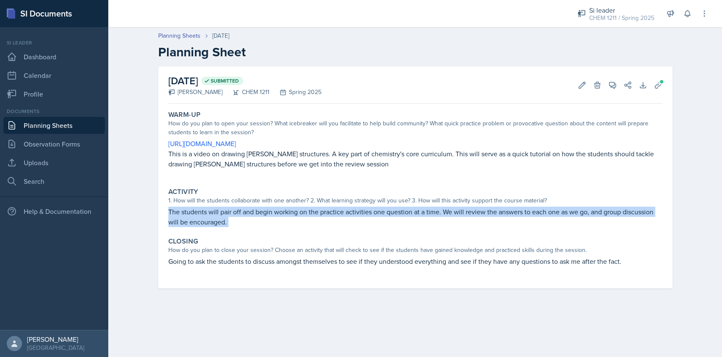
click at [279, 214] on p "The students will pair off and begin working on the practice activities one que…" at bounding box center [415, 216] width 494 height 20
copy div "The students will pair off and begin working on the practice activities one que…"
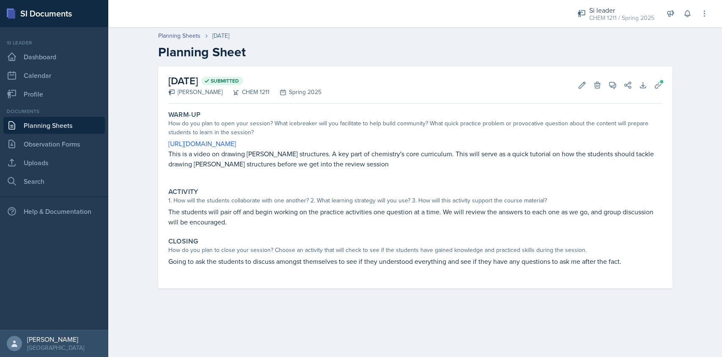
click at [283, 264] on p "Going to ask the students to discuss amongst themselves to see if they understo…" at bounding box center [415, 261] width 494 height 10
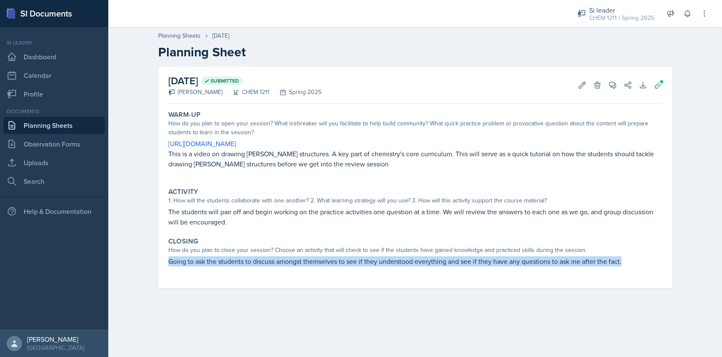
click at [283, 264] on p "Going to ask the students to discuss amongst themselves to see if they understo…" at bounding box center [415, 261] width 494 height 10
copy p "Going to ask the students to discuss amongst themselves to see if they understo…"
click at [662, 85] on button "Uploads" at bounding box center [657, 84] width 15 height 15
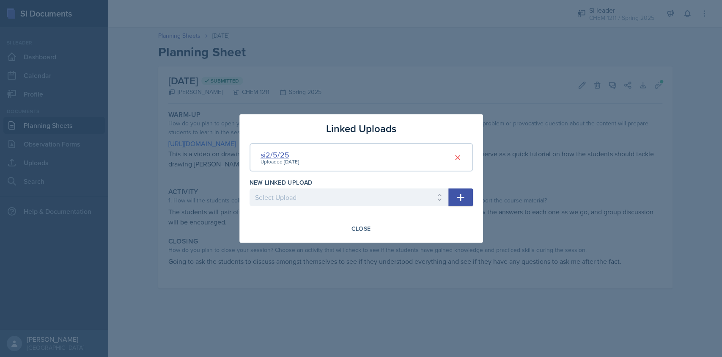
click at [277, 151] on div "si2/5/25" at bounding box center [280, 154] width 38 height 11
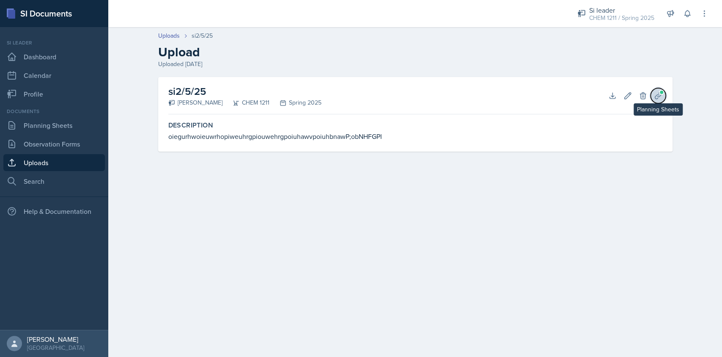
click at [658, 96] on icon at bounding box center [658, 95] width 6 height 6
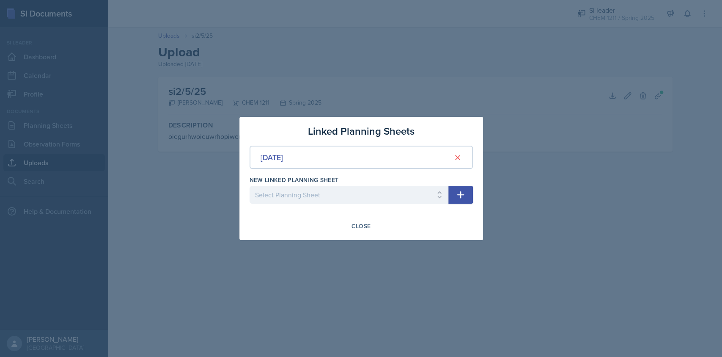
click at [287, 150] on div "Feb 5th, 2025" at bounding box center [361, 156] width 223 height 23
click at [283, 154] on div "Feb 5th, 2025" at bounding box center [272, 156] width 22 height 11
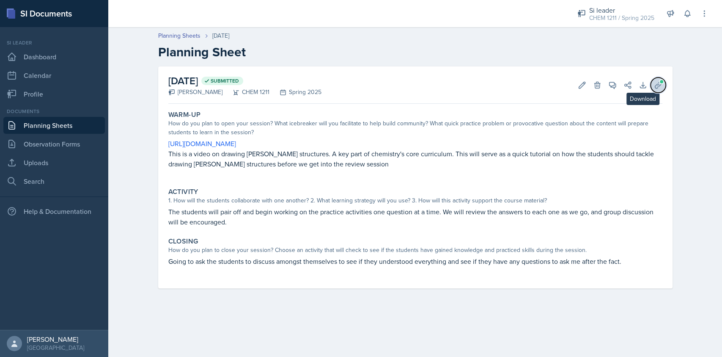
click at [658, 85] on icon at bounding box center [658, 85] width 8 height 8
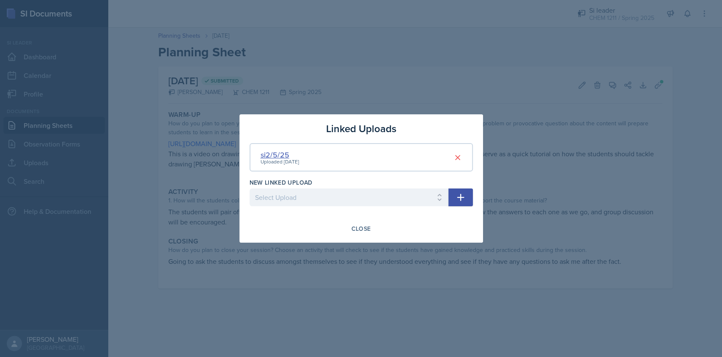
click at [276, 150] on div "si2/5/25" at bounding box center [280, 154] width 38 height 11
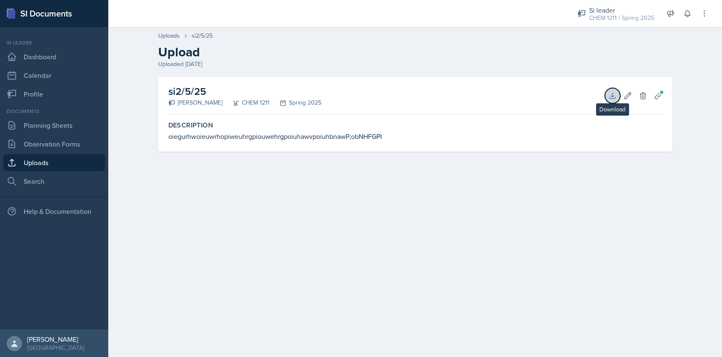
click at [612, 96] on icon at bounding box center [611, 95] width 5 height 5
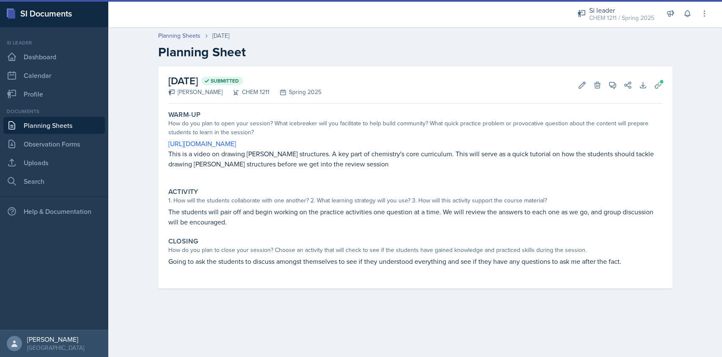
click at [68, 130] on link "Planning Sheets" at bounding box center [53, 125] width 101 height 17
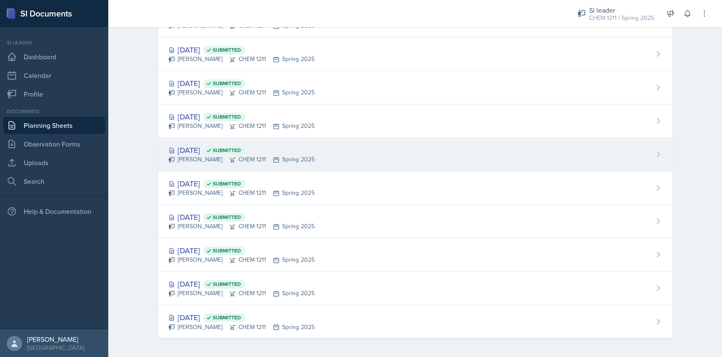
scroll to position [694, 0]
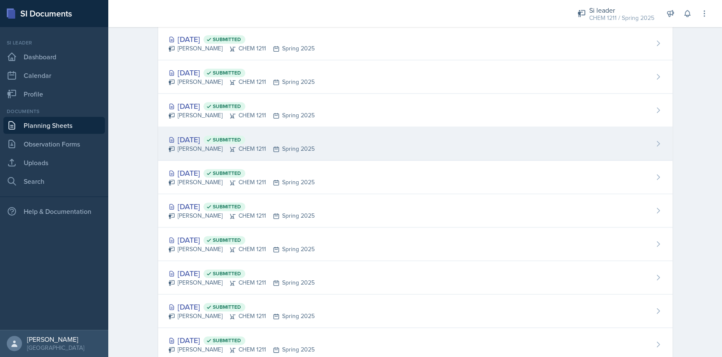
click at [302, 144] on div "Derek Zochowski CHEM 1211 Spring 2025" at bounding box center [241, 148] width 146 height 9
